Goal: Task Accomplishment & Management: Manage account settings

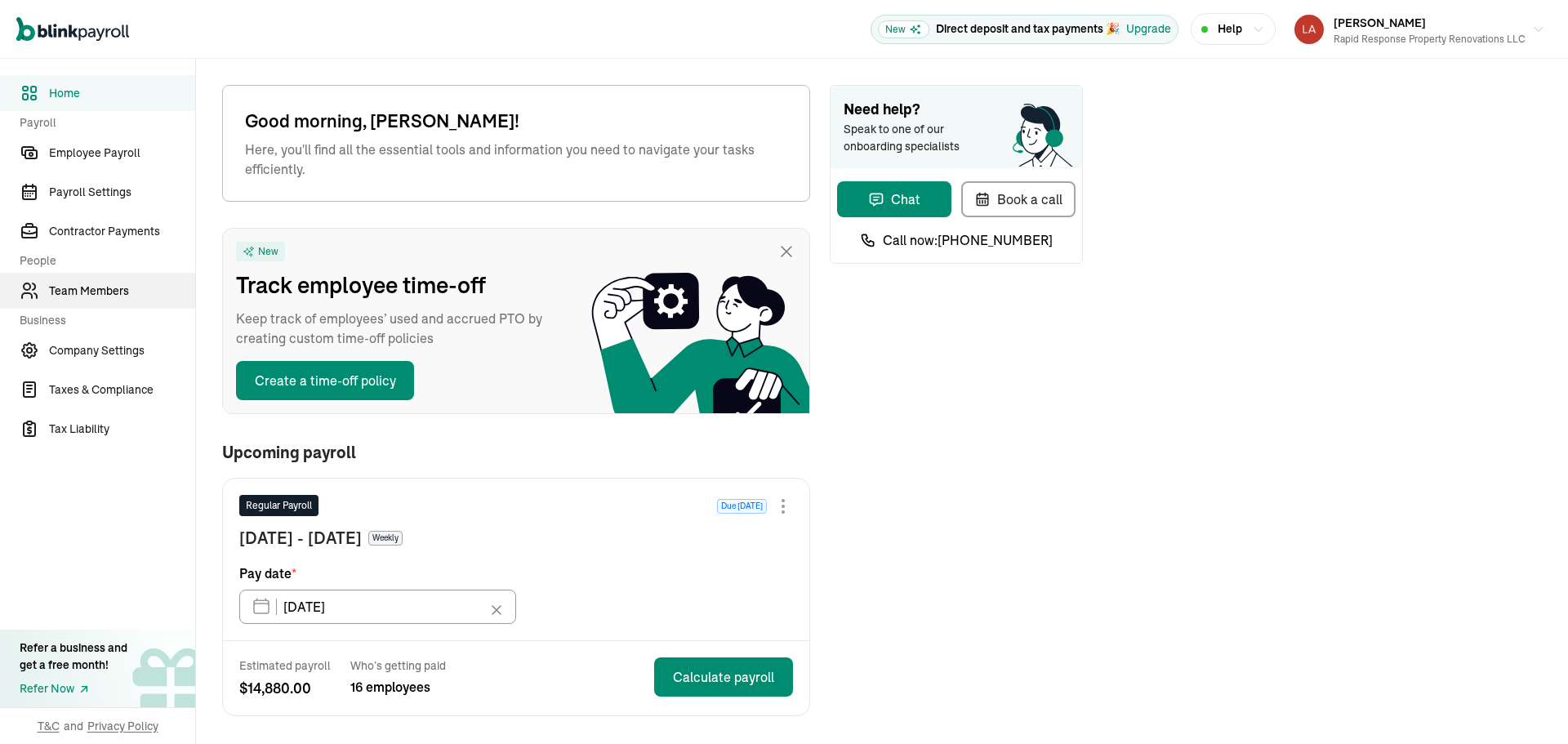
click at [94, 301] on link "Team Members" at bounding box center [97, 291] width 195 height 36
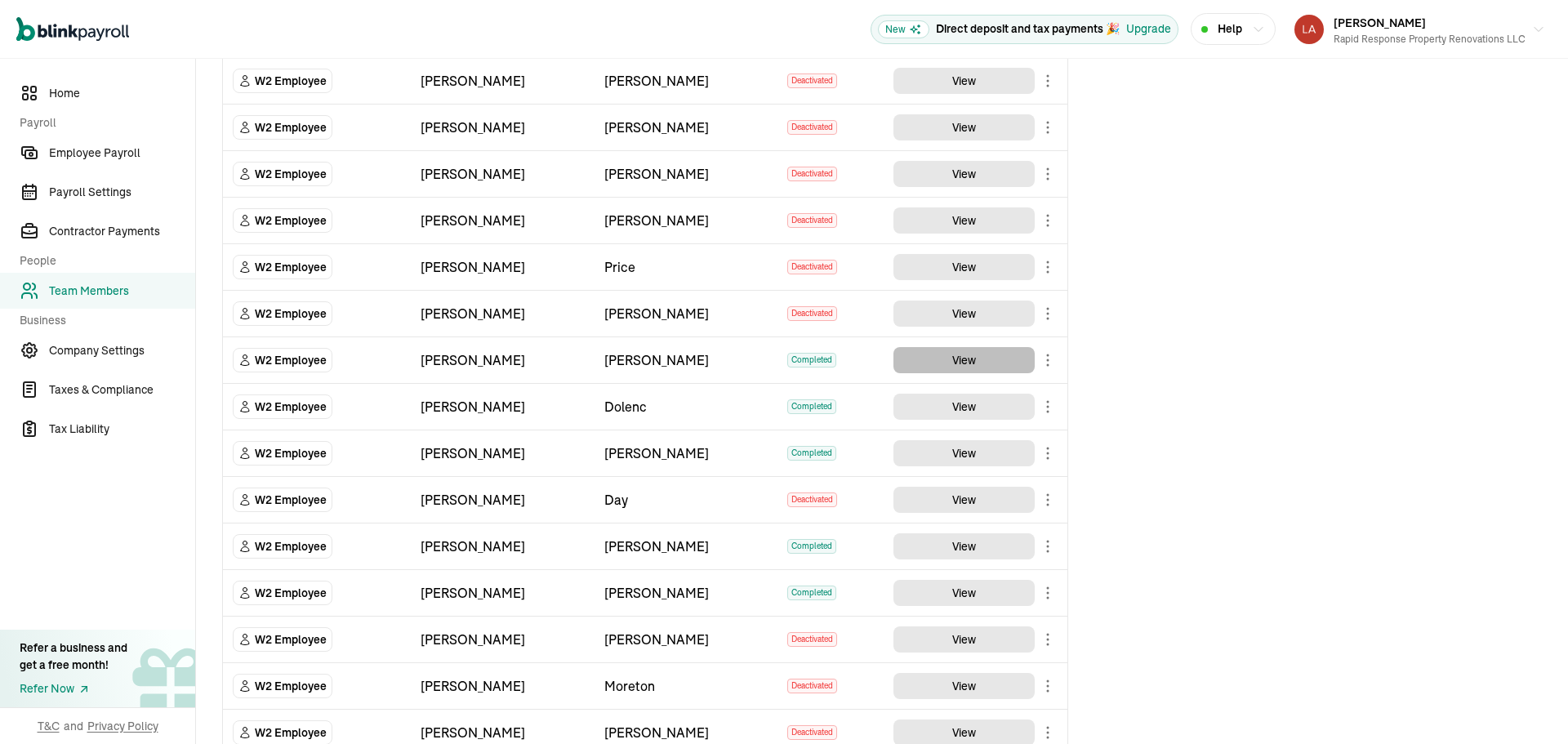
scroll to position [1307, 0]
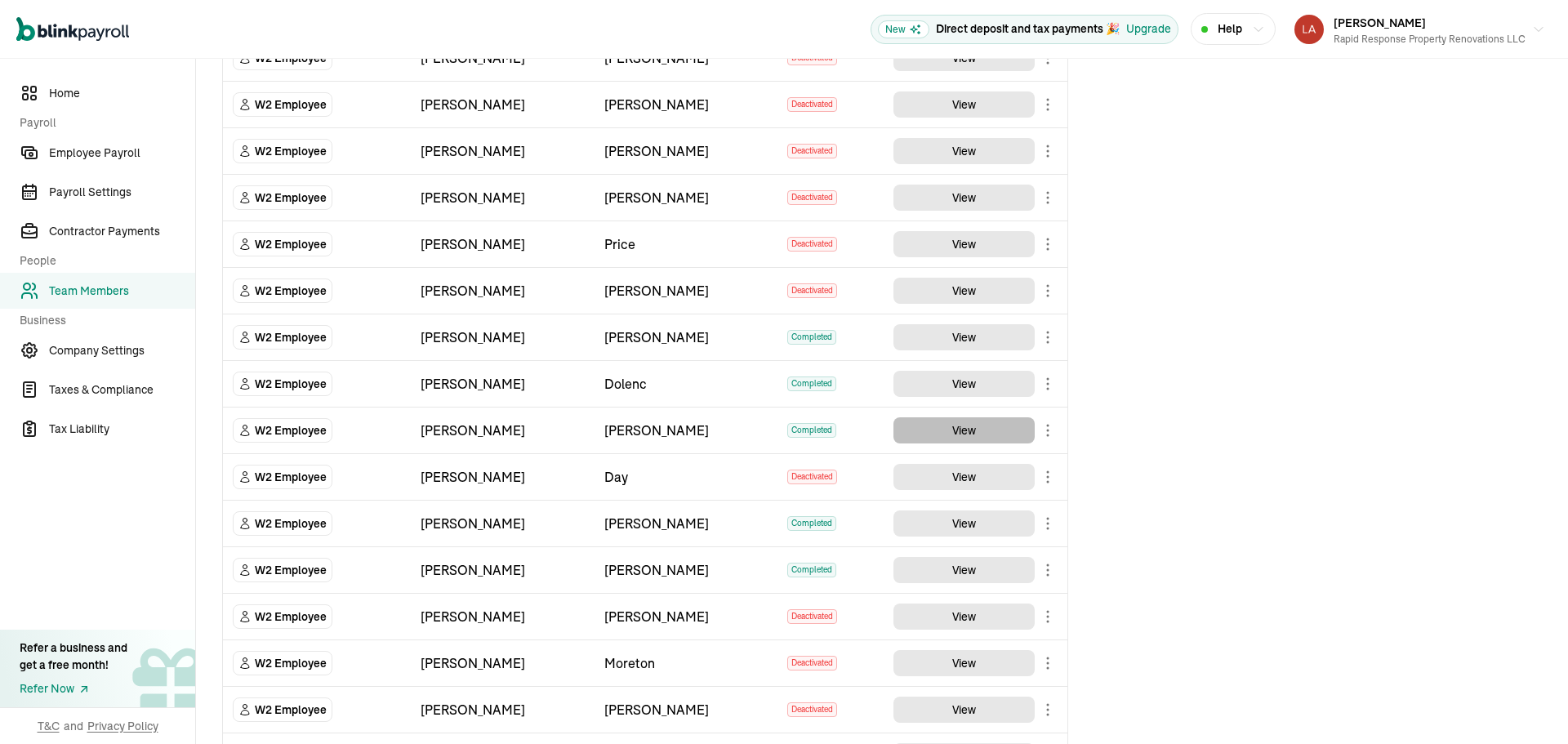
click at [1014, 437] on button "View" at bounding box center [964, 431] width 142 height 26
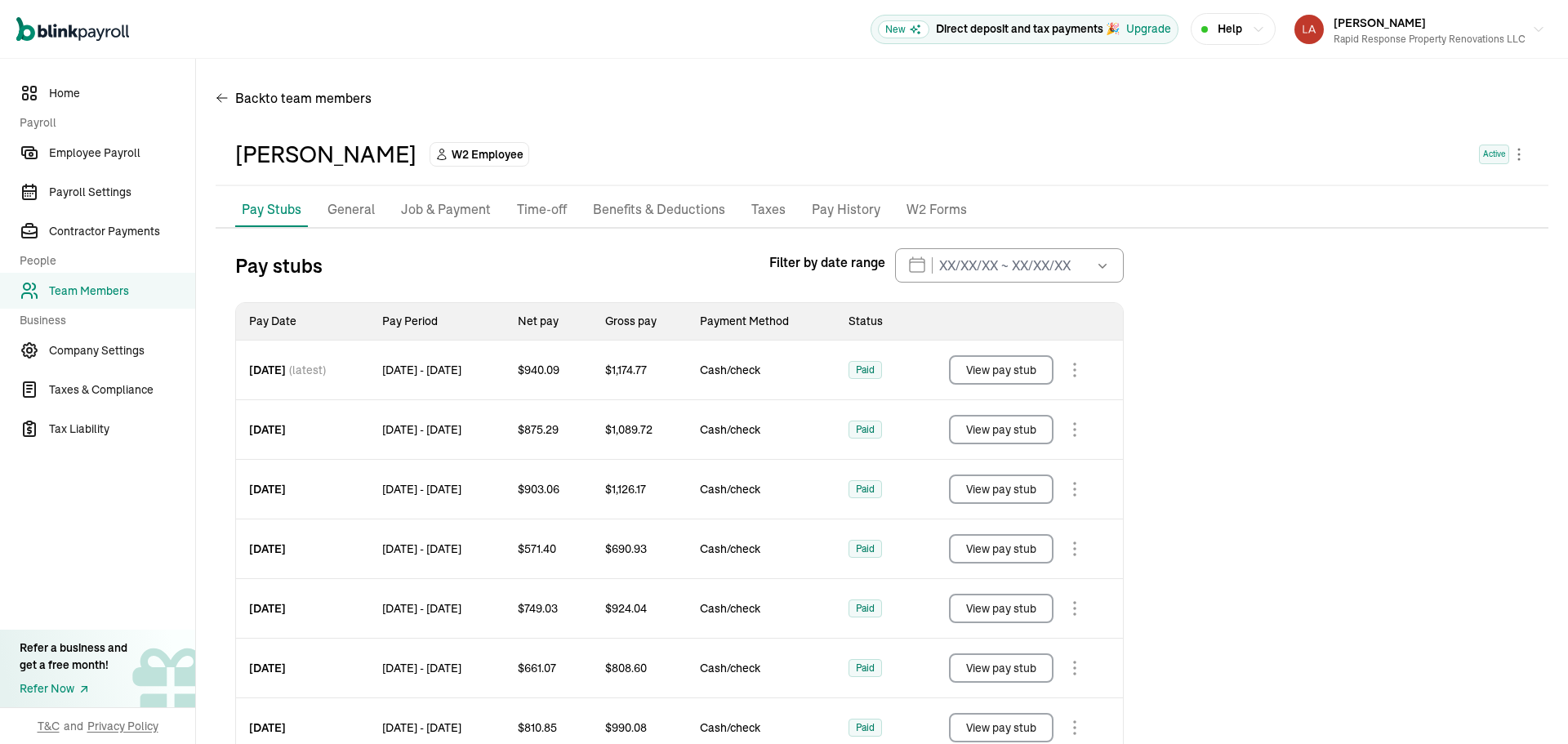
click at [648, 200] on p "Benefits & Deductions" at bounding box center [659, 209] width 133 height 21
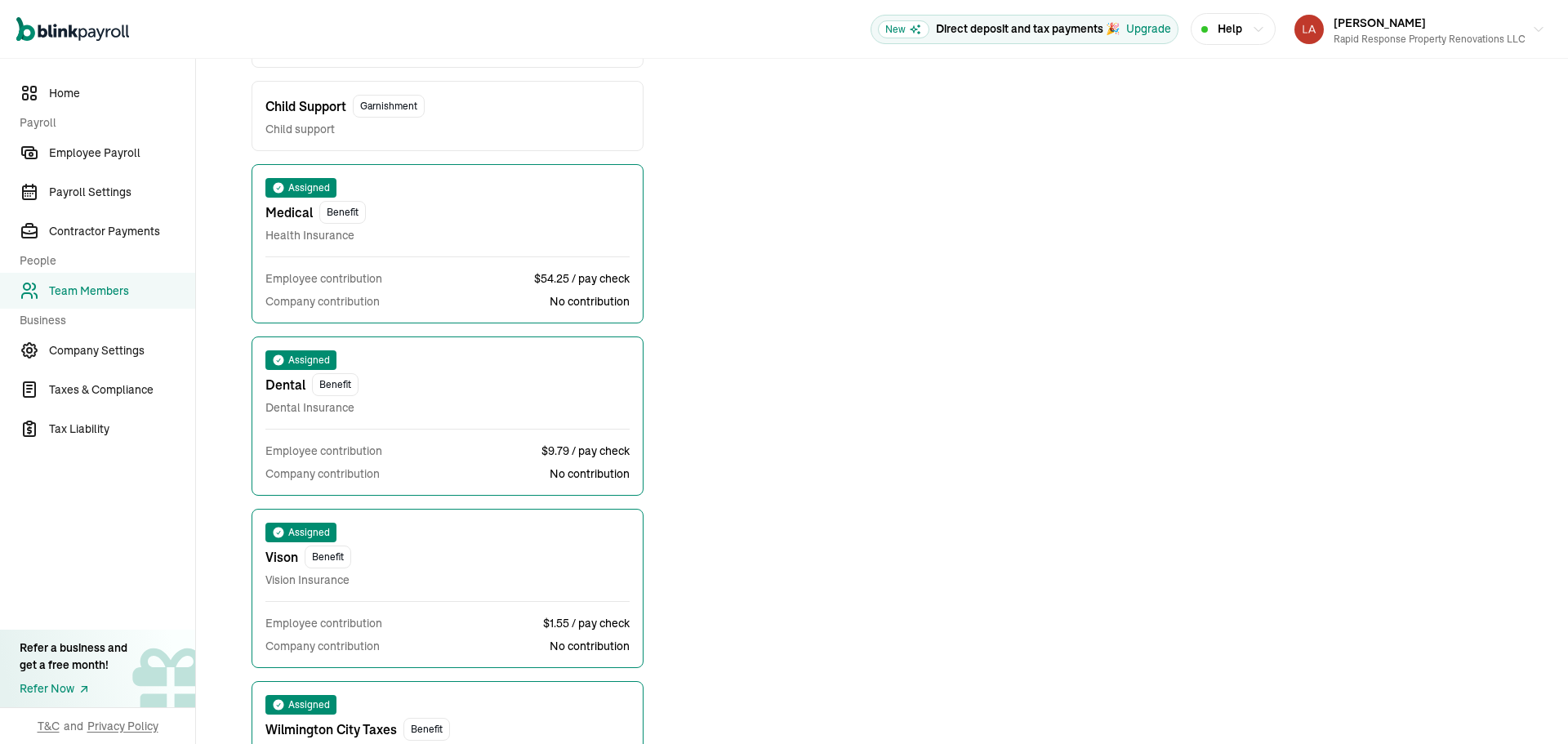
scroll to position [572, 0]
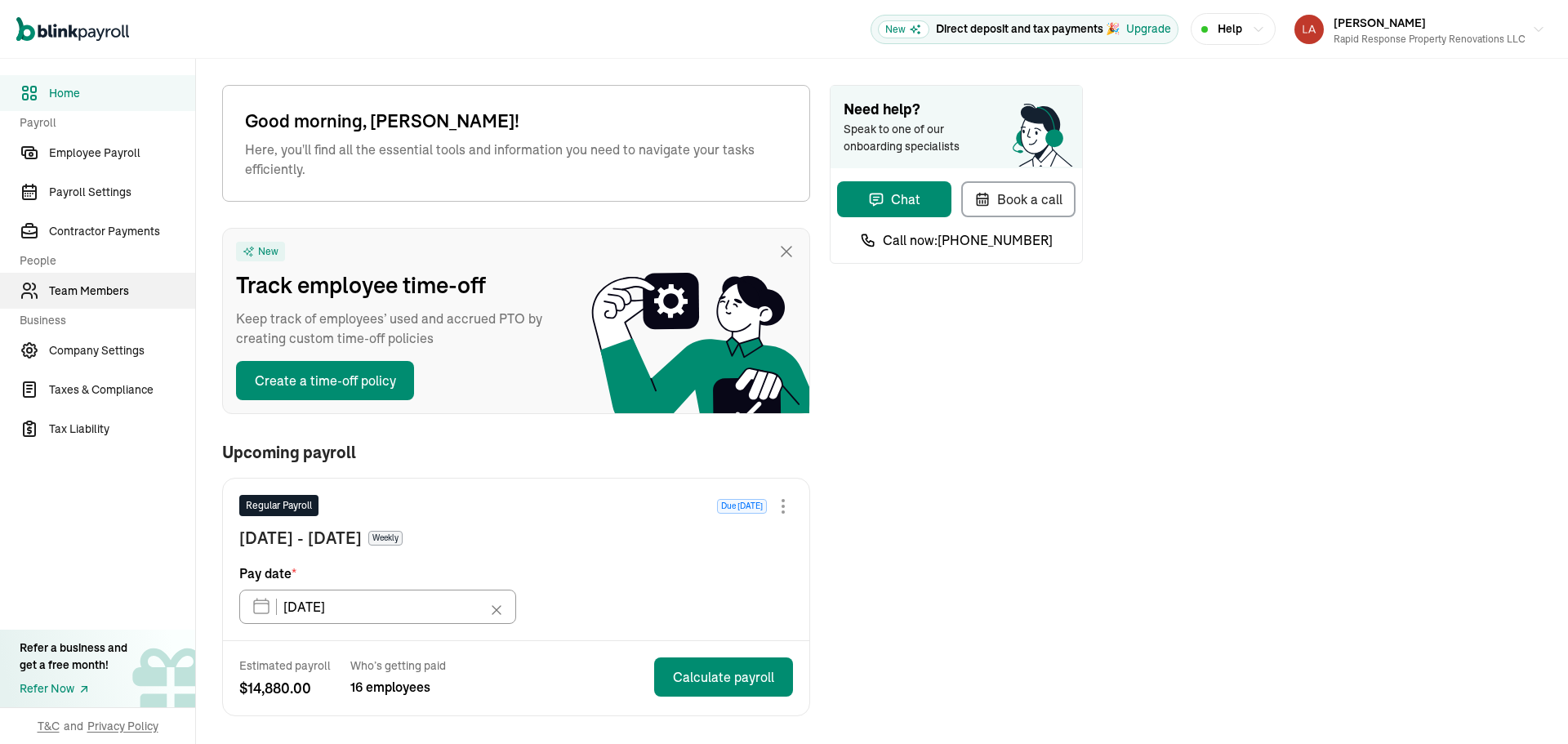
click at [94, 301] on link "Team Members" at bounding box center [97, 291] width 195 height 36
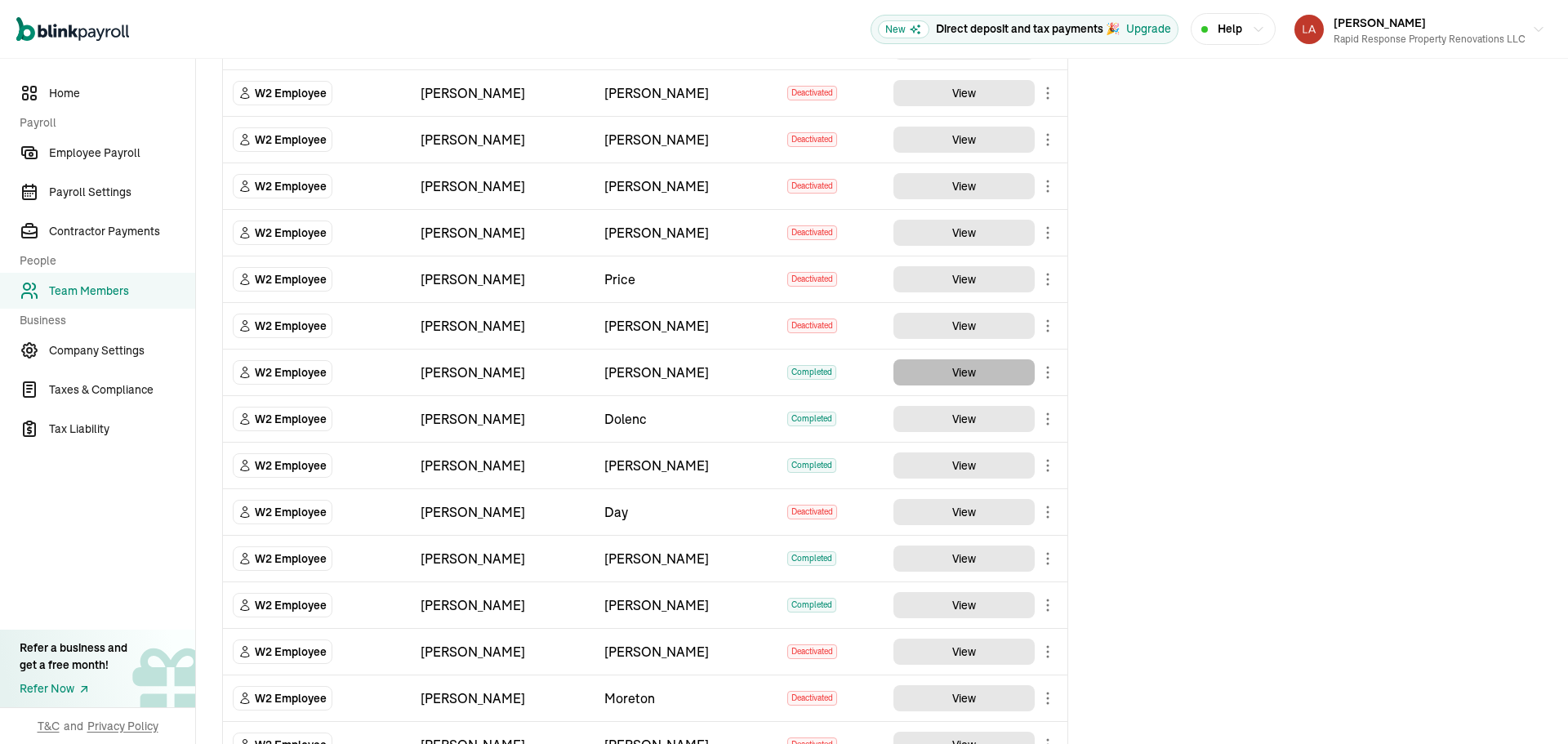
scroll to position [1307, 0]
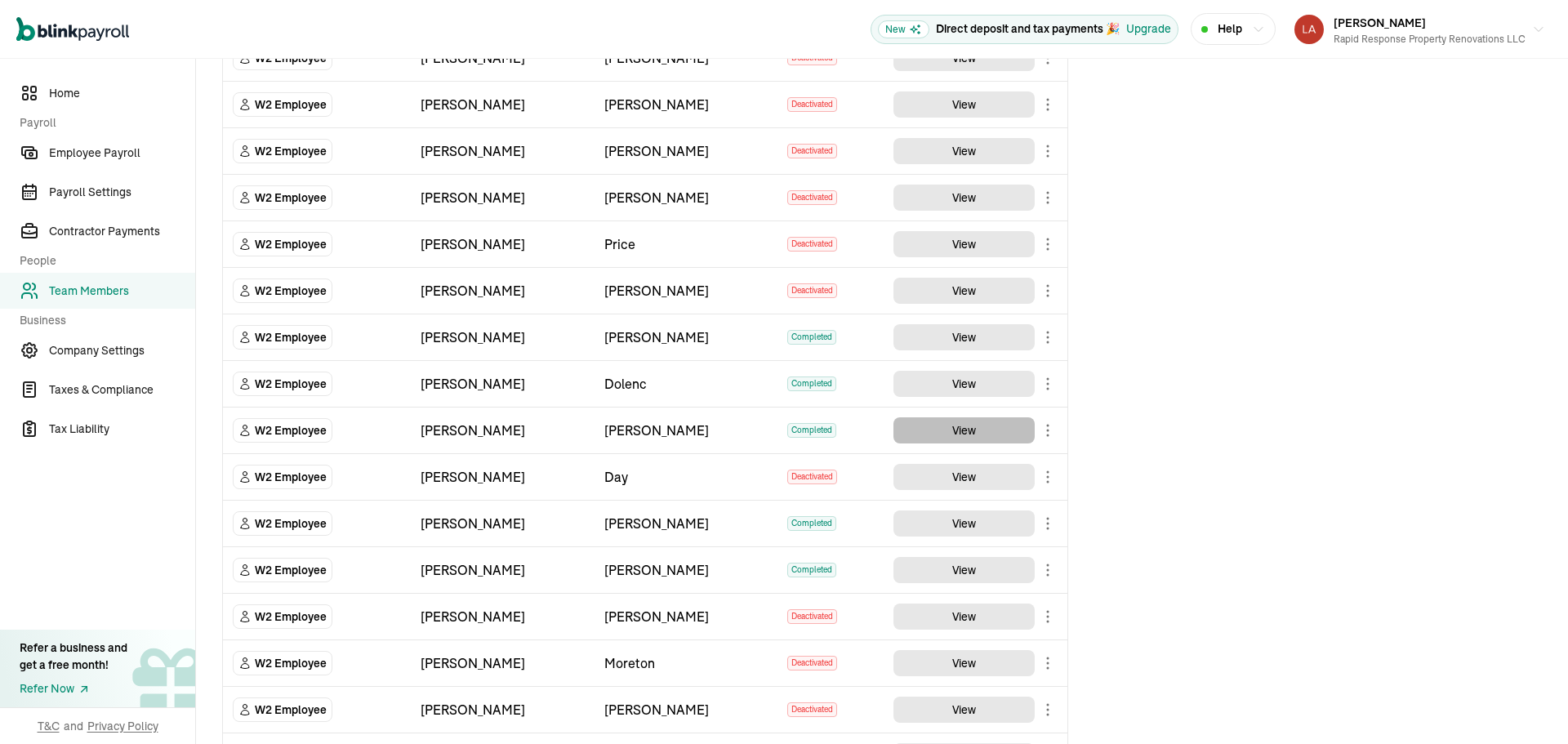
click at [1014, 437] on button "View" at bounding box center [964, 431] width 142 height 26
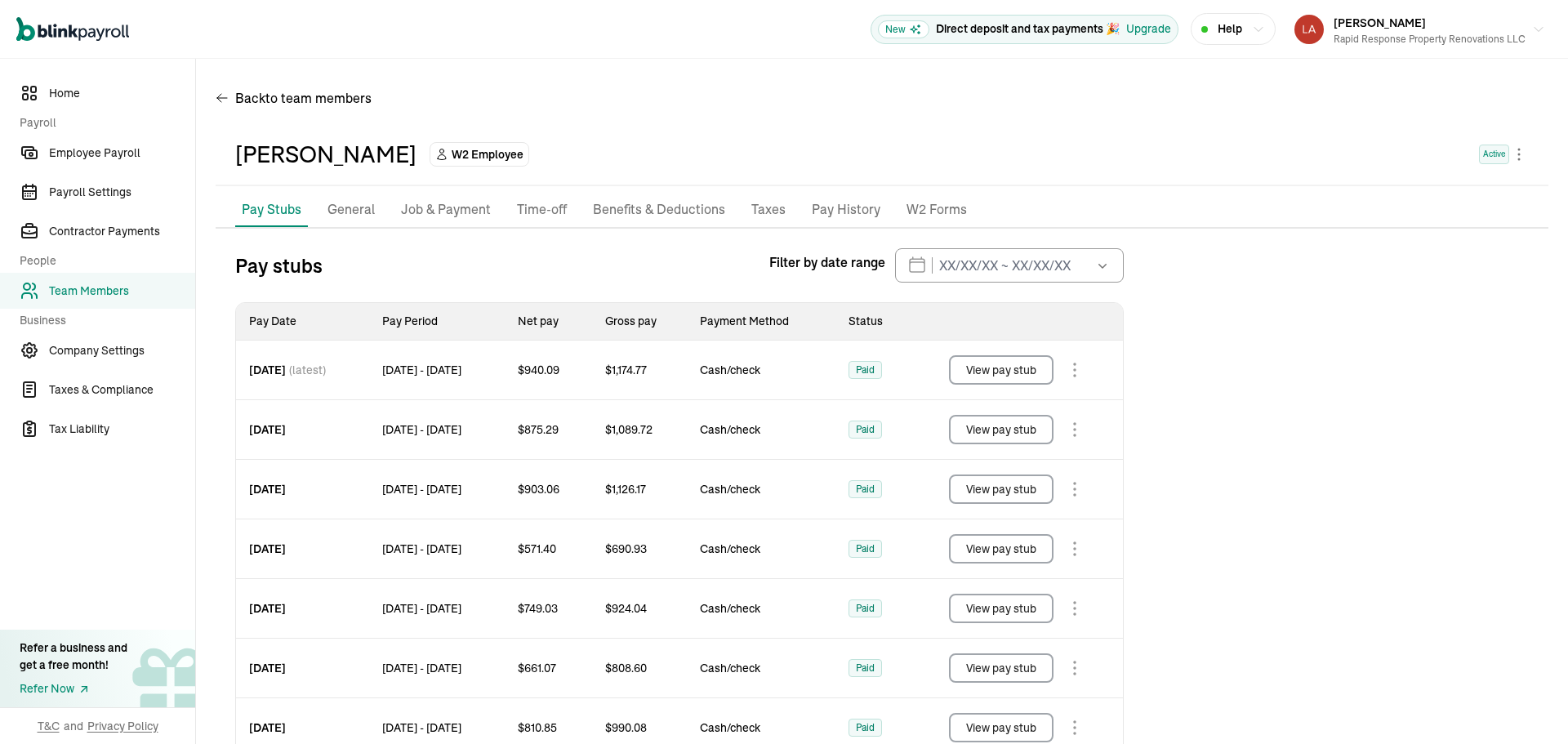
click at [648, 200] on p "Benefits & Deductions" at bounding box center [659, 209] width 133 height 21
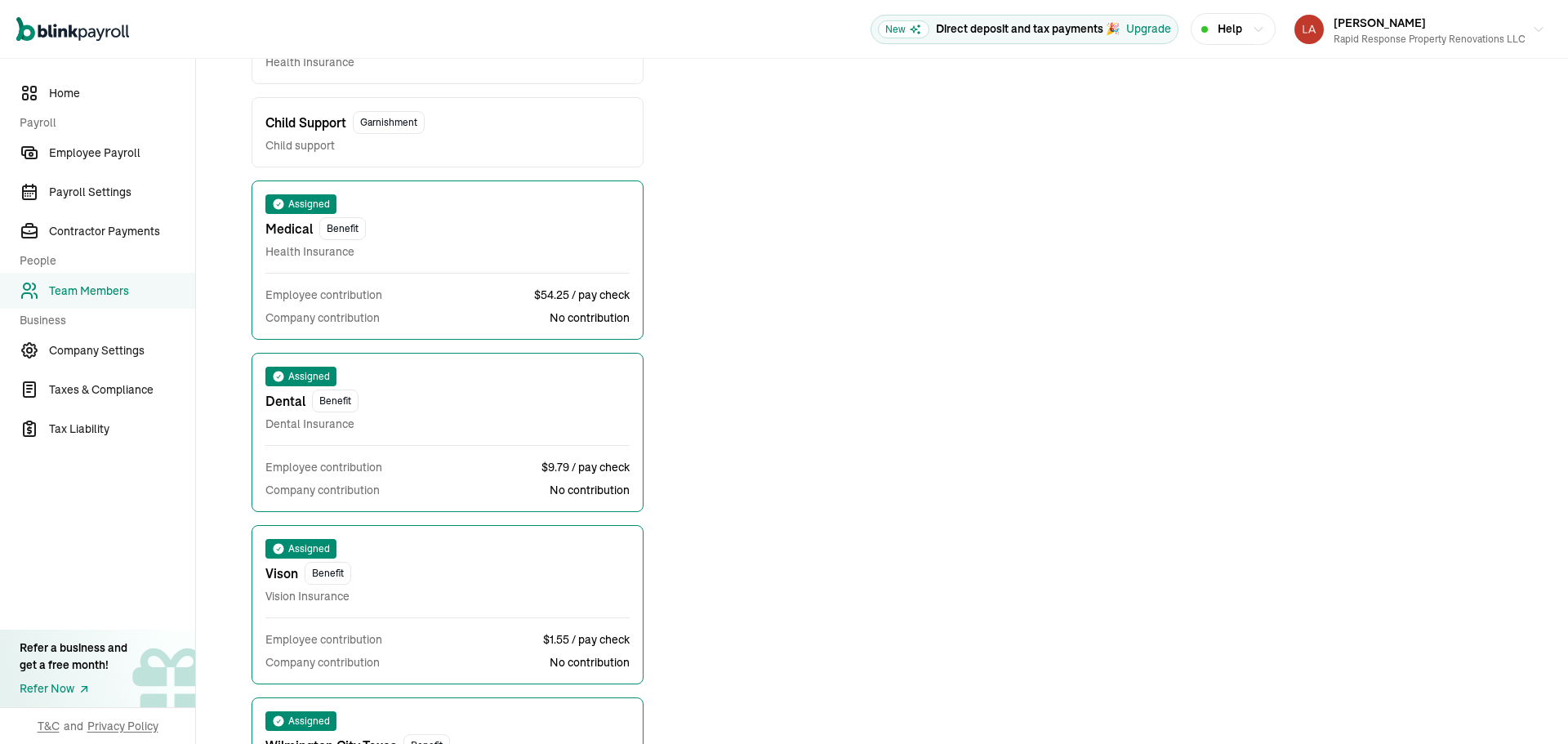
scroll to position [572, 0]
